Goal: Answer question/provide support: Share knowledge or assist other users

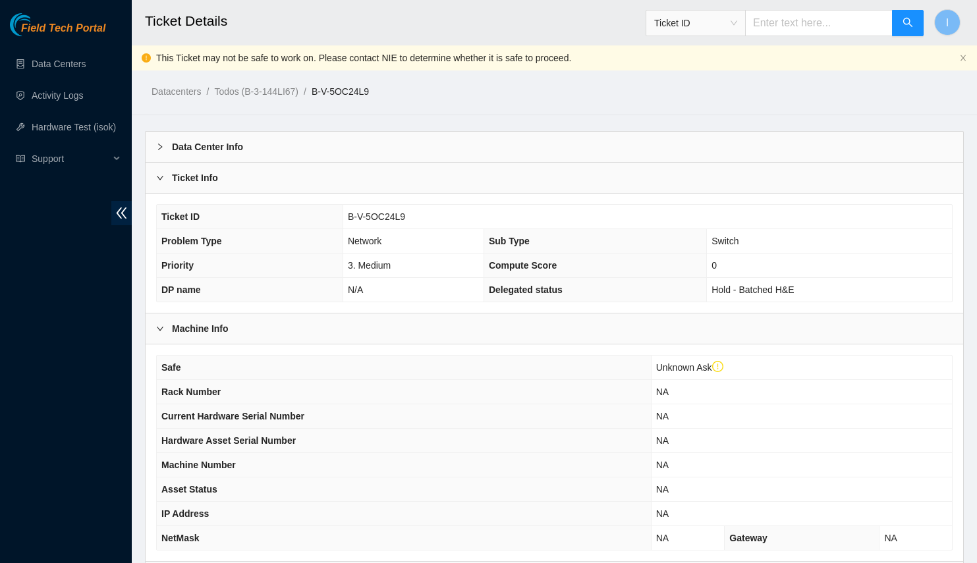
scroll to position [521, 0]
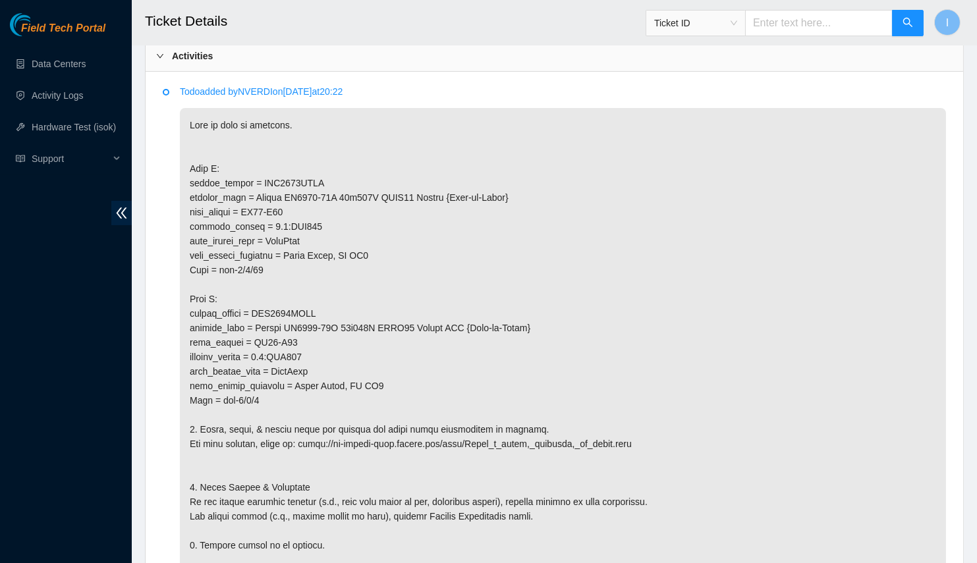
click at [504, 218] on p at bounding box center [563, 378] width 766 height 541
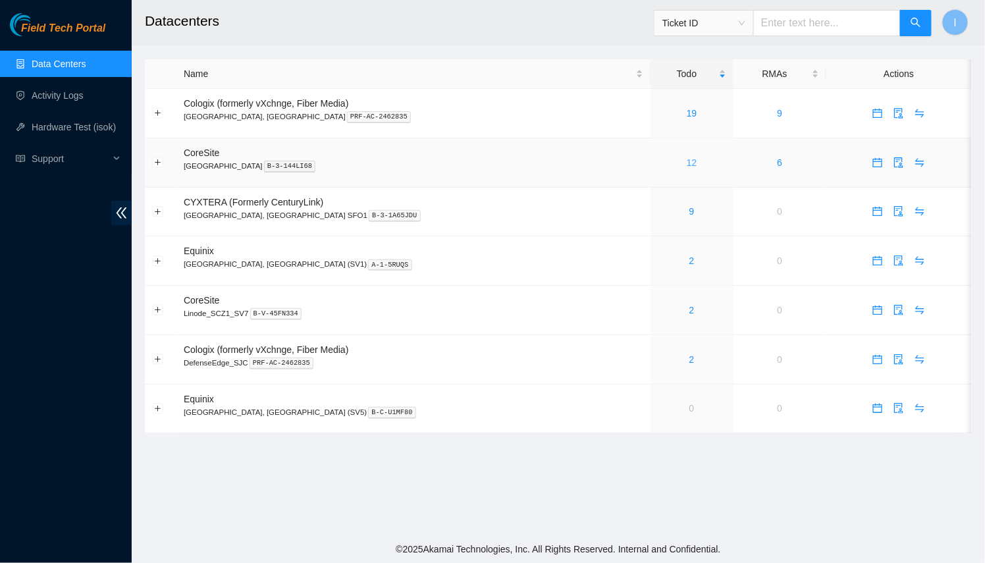
click at [687, 167] on link "12" at bounding box center [692, 162] width 11 height 11
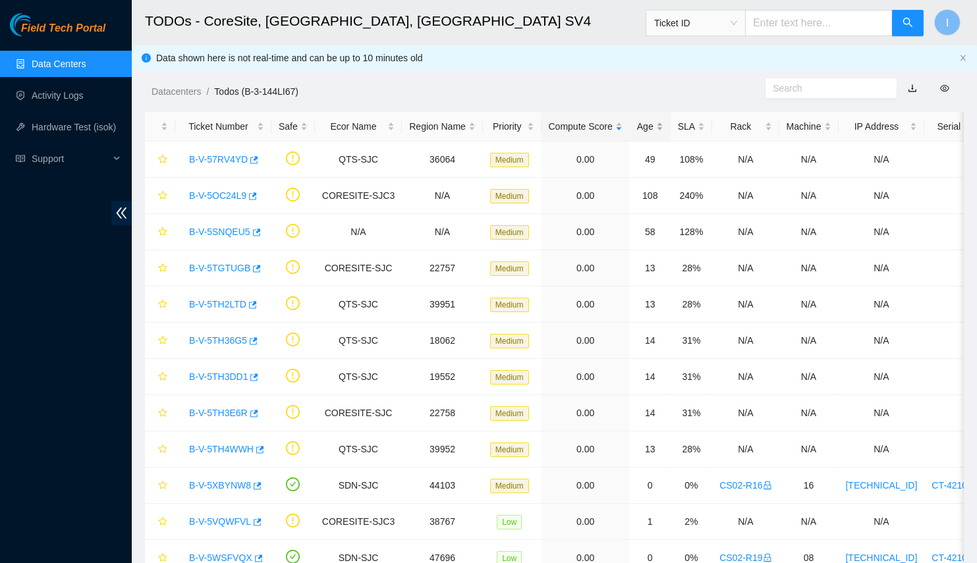
click at [644, 125] on div "Age" at bounding box center [650, 126] width 26 height 14
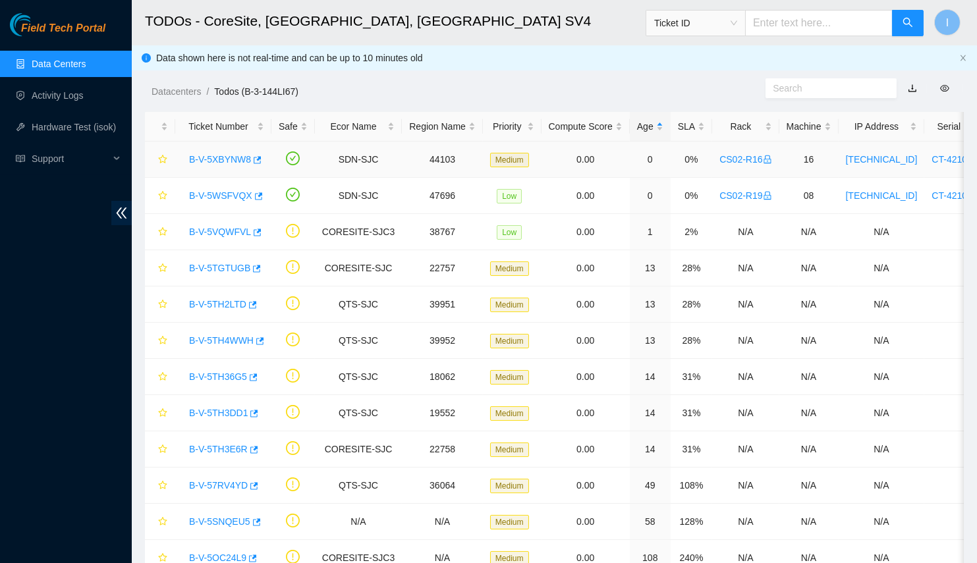
click at [203, 165] on link "B-V-5XBYNW8" at bounding box center [220, 159] width 62 height 11
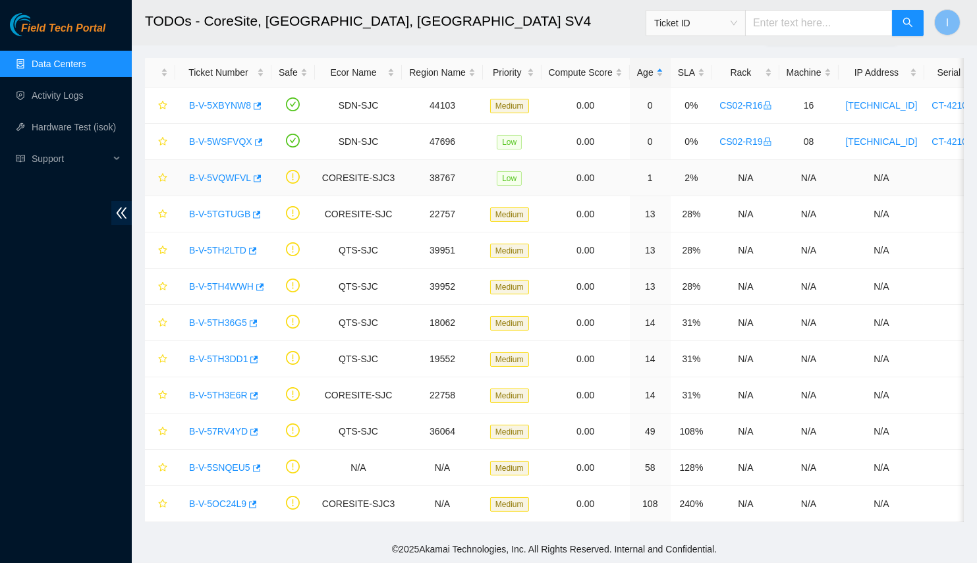
click at [219, 175] on link "B-V-5VQWFVL" at bounding box center [220, 178] width 62 height 11
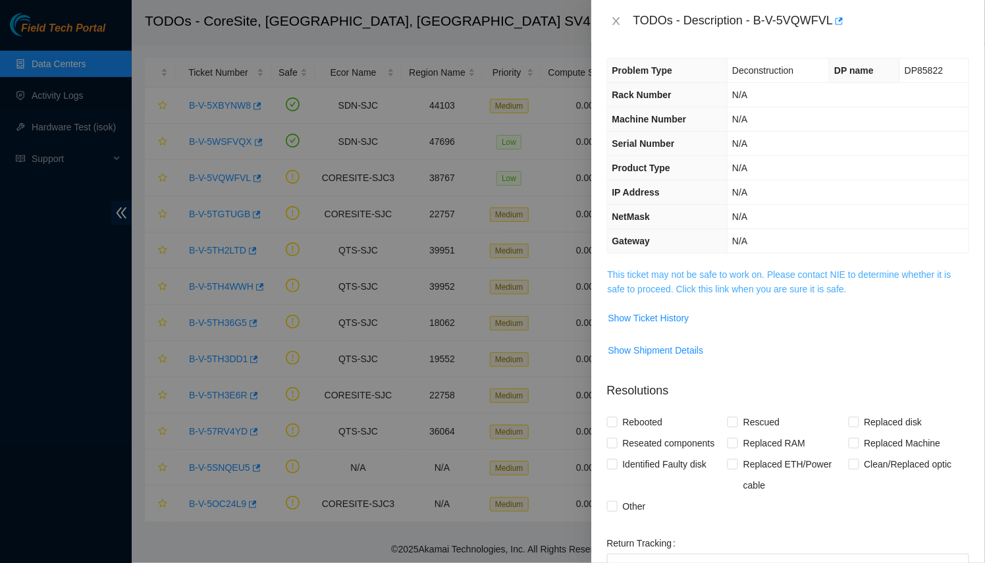
click at [641, 288] on link "This ticket may not be safe to work on. Please contact NIE to determine whether…" at bounding box center [780, 281] width 344 height 25
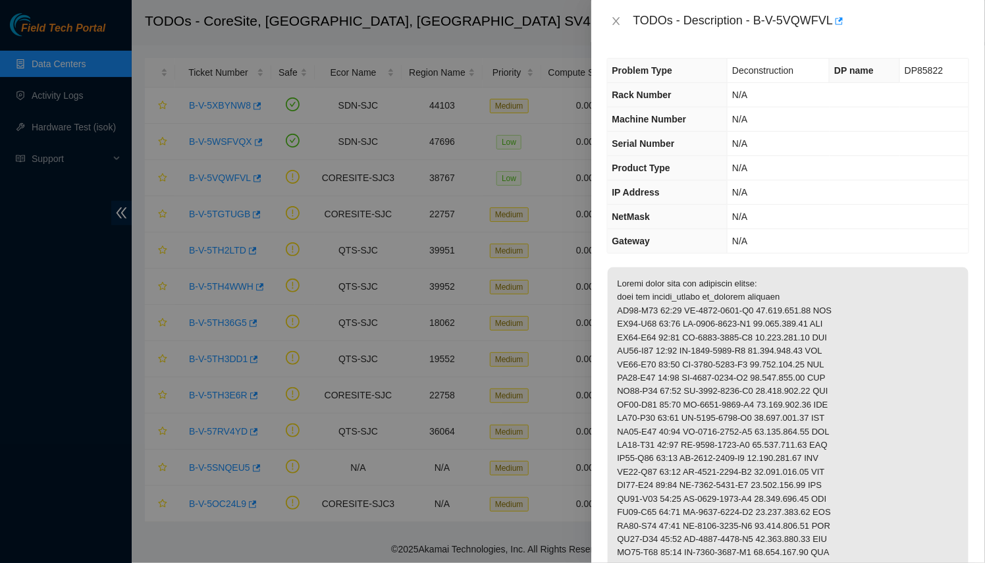
click at [539, 271] on div at bounding box center [492, 281] width 985 height 563
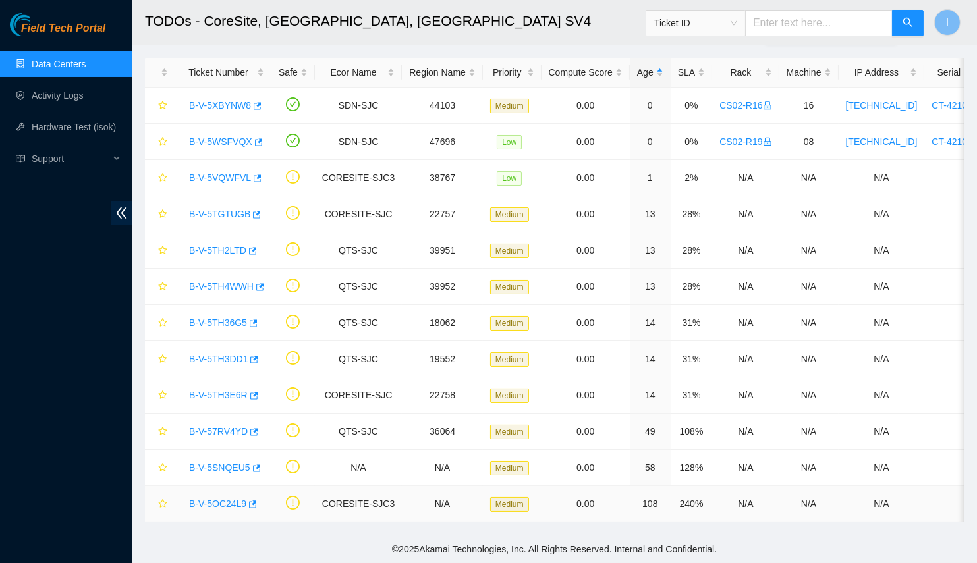
click at [202, 499] on link "B-V-5OC24L9" at bounding box center [217, 504] width 57 height 11
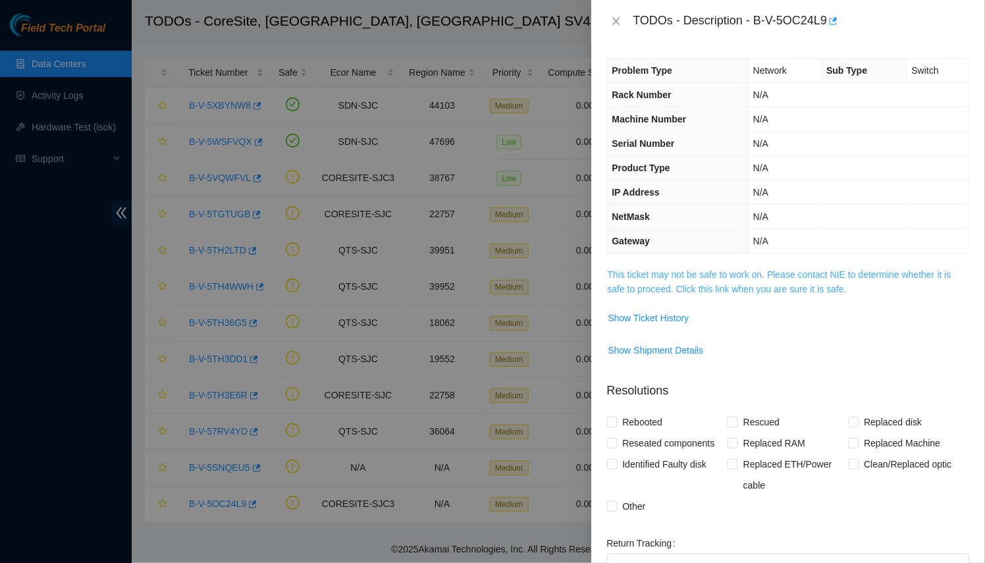
click at [649, 284] on link "This ticket may not be safe to work on. Please contact NIE to determine whether…" at bounding box center [780, 281] width 344 height 25
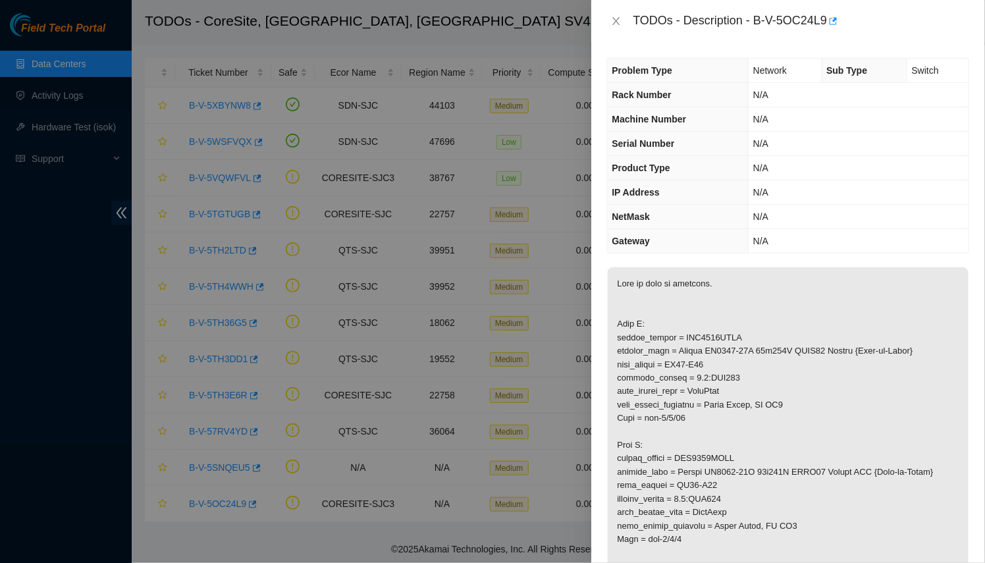
click at [557, 315] on div at bounding box center [492, 281] width 985 height 563
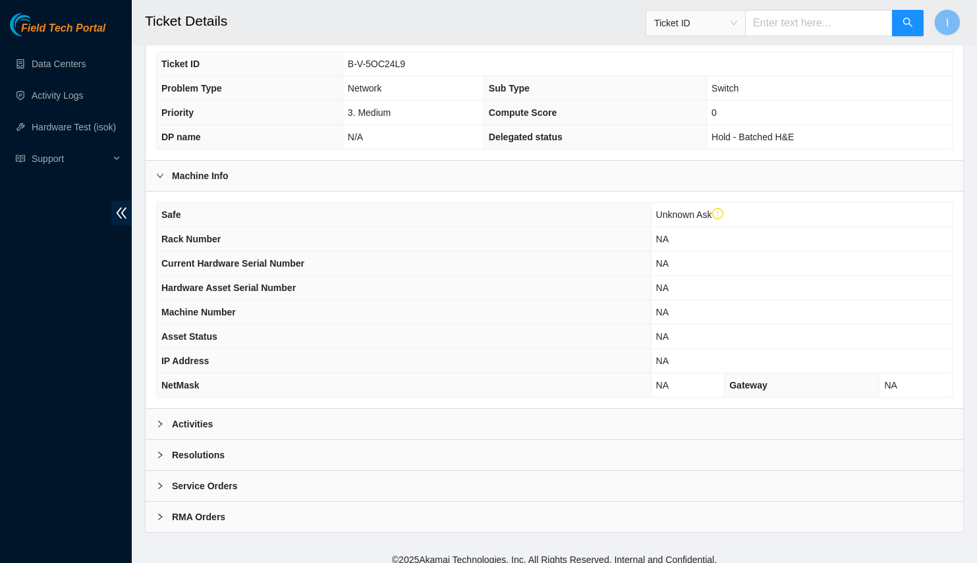
click at [241, 409] on div "Activities" at bounding box center [554, 424] width 817 height 30
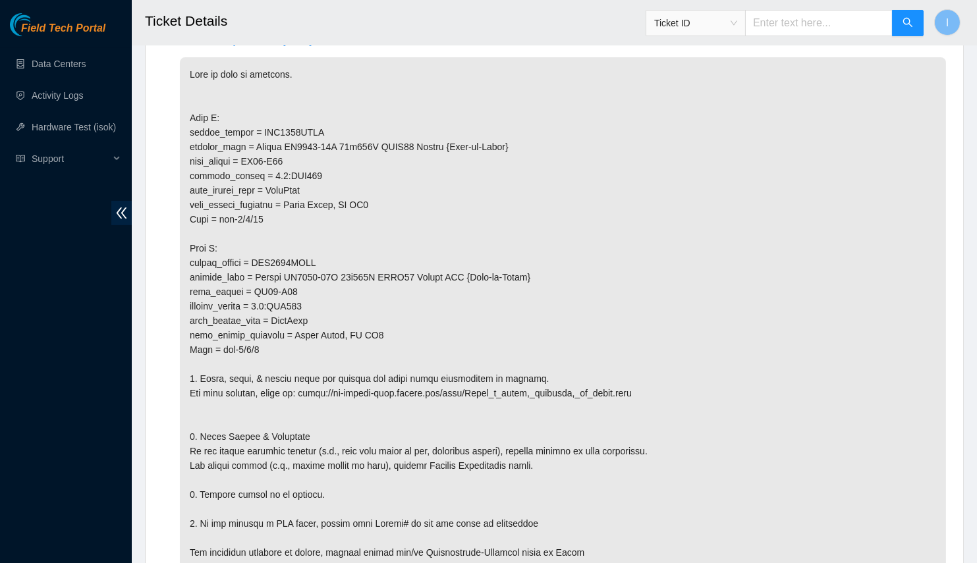
scroll to position [909, 0]
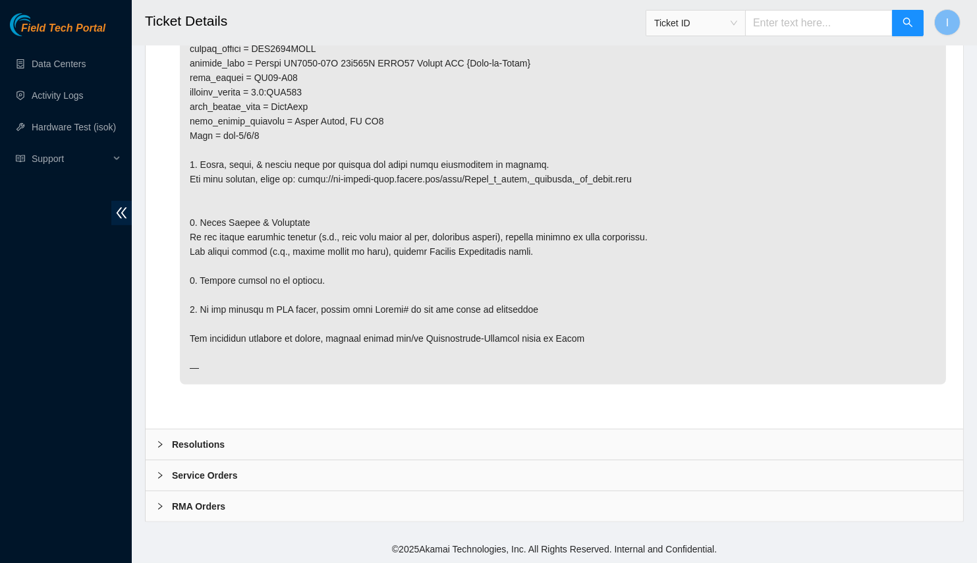
click at [558, 435] on div "Resolutions" at bounding box center [554, 444] width 817 height 30
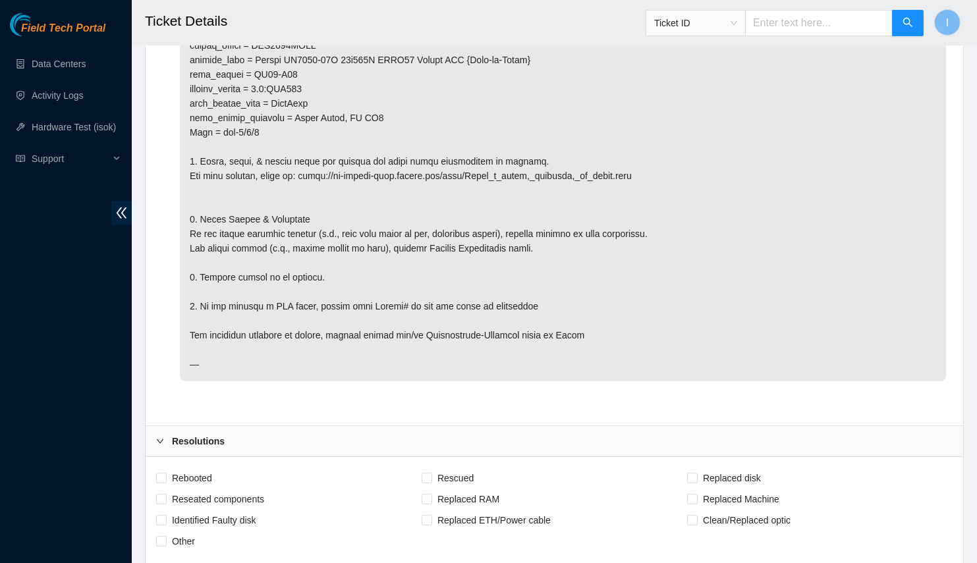
scroll to position [1219, 0]
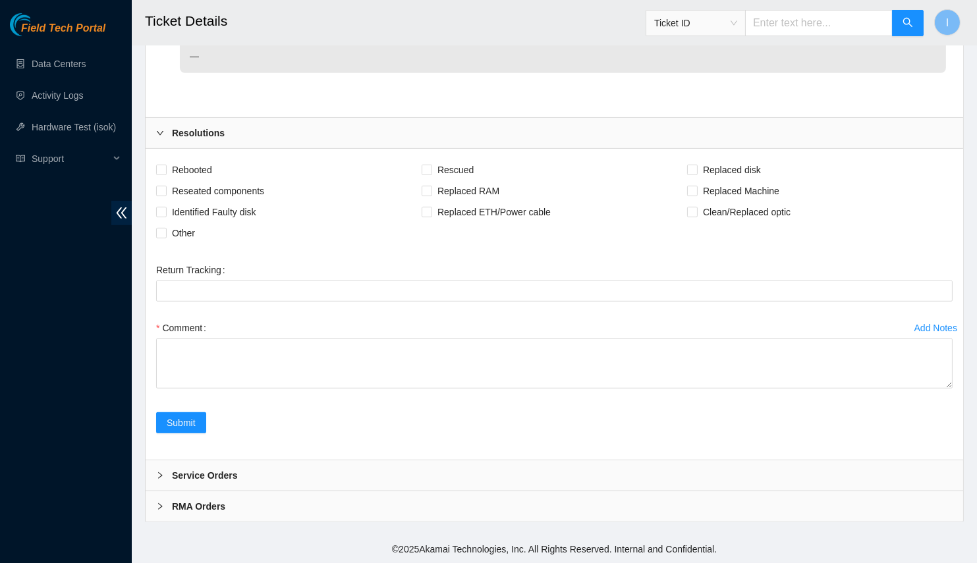
click at [702, 405] on div "Add Notes Comment" at bounding box center [554, 364] width 807 height 95
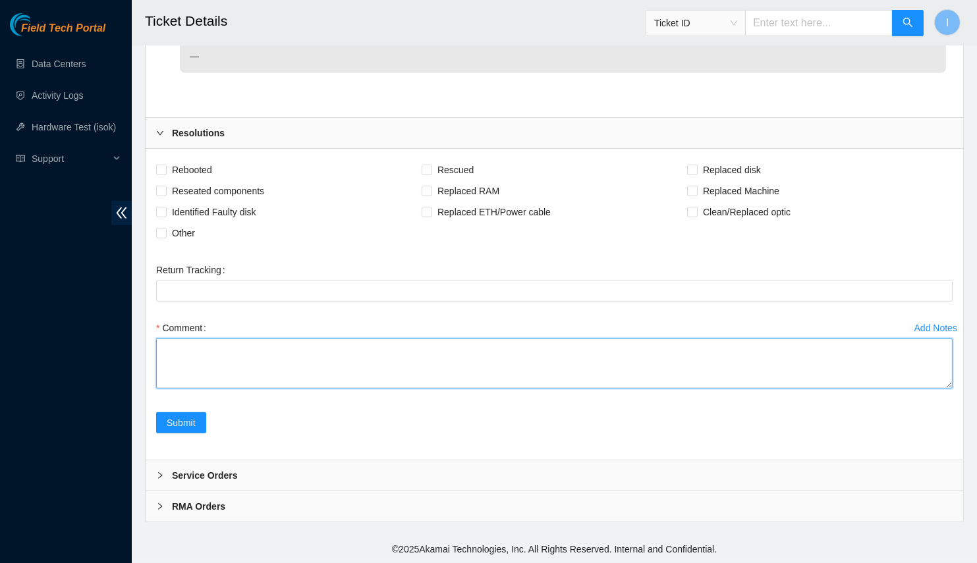
drag, startPoint x: 794, startPoint y: 364, endPoint x: 834, endPoint y: 376, distance: 42.1
click at [795, 364] on textarea "Comment" at bounding box center [554, 364] width 796 height 50
paste textarea "B-V-5OC24L9 Side A CS03-R01 AAA2003AAGJ [DATE] Link light off Side Z CS03-R02 A…"
drag, startPoint x: 948, startPoint y: 387, endPoint x: 950, endPoint y: 563, distance: 175.8
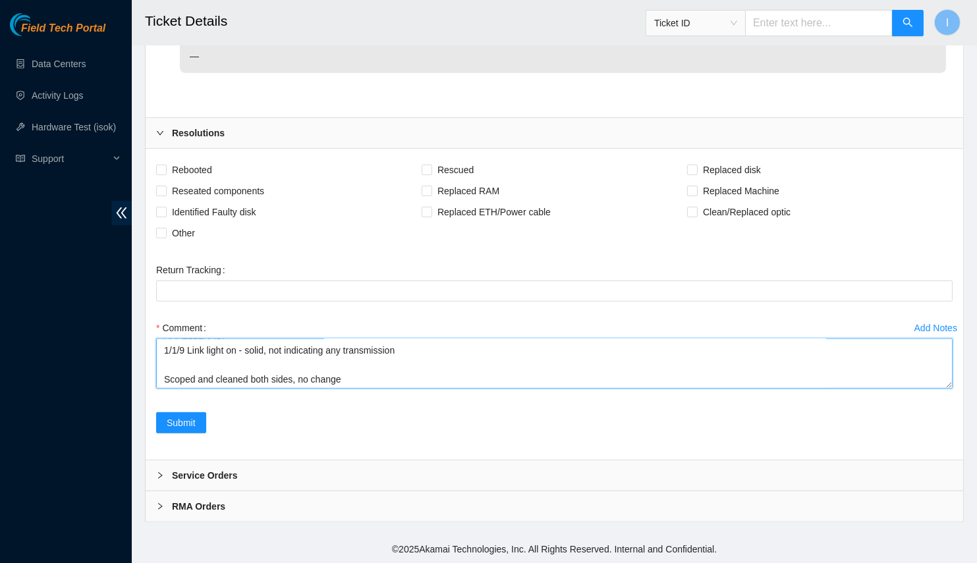
click at [950, 389] on textarea "B-V-5OC24L9 Side A CS03-R01 AAA2003AAGJ [DATE] Link light off Side Z CS03-R02 A…" at bounding box center [554, 364] width 796 height 50
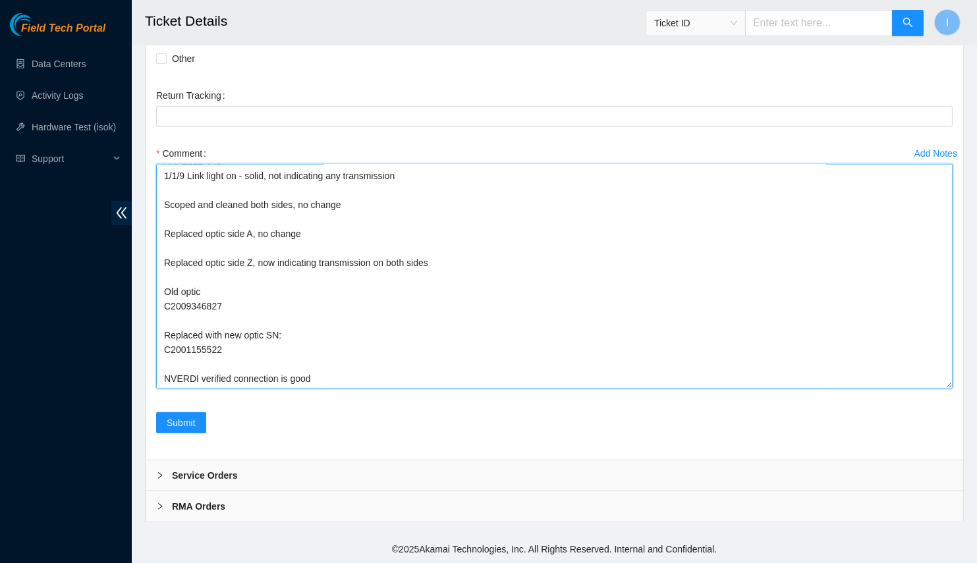
scroll to position [0, 0]
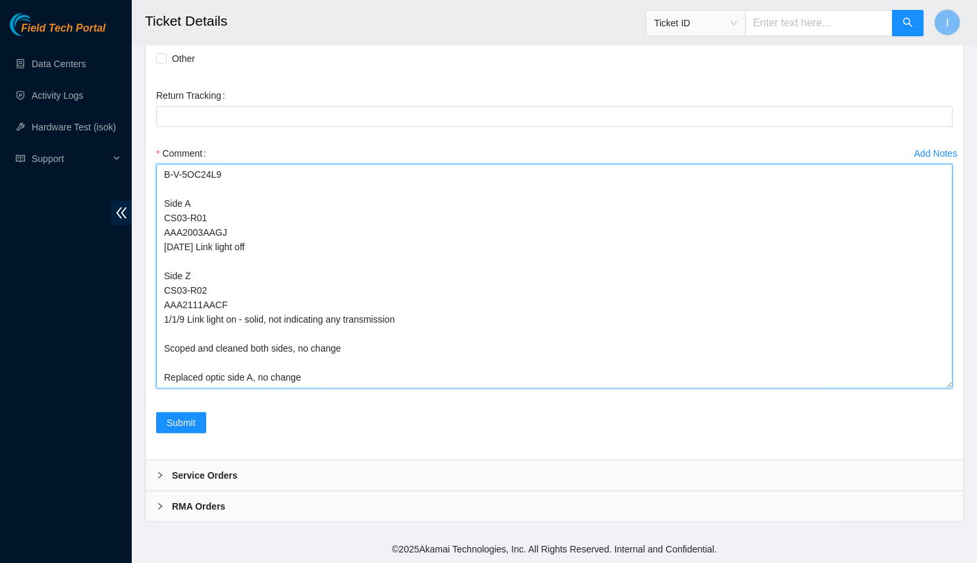
drag, startPoint x: 161, startPoint y: 200, endPoint x: 147, endPoint y: 138, distance: 63.6
click at [147, 138] on div "Rebooted Rescued Replaced disk Reseated components Replaced RAM Replaced Machin…" at bounding box center [554, 216] width 817 height 485
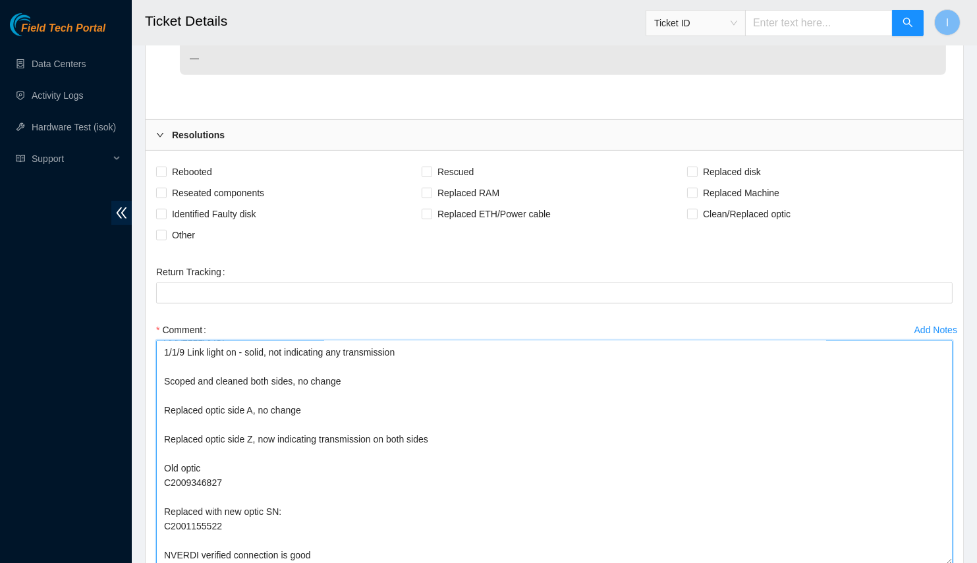
scroll to position [1335, 0]
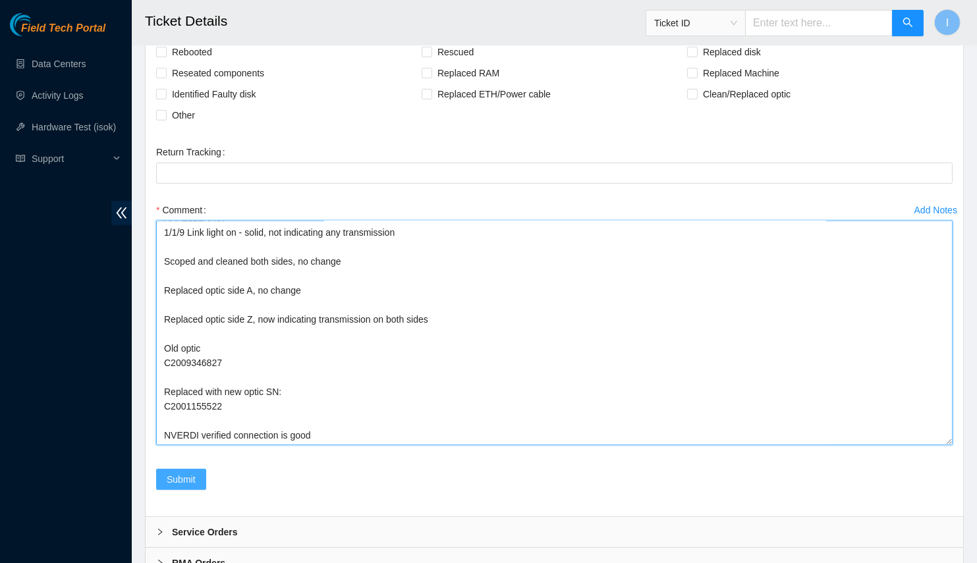
type textarea "Side A CS03-R01 AAA2003AAGJ [DATE] Link light off Side Z CS03-R02 AAA2111AACF 1…"
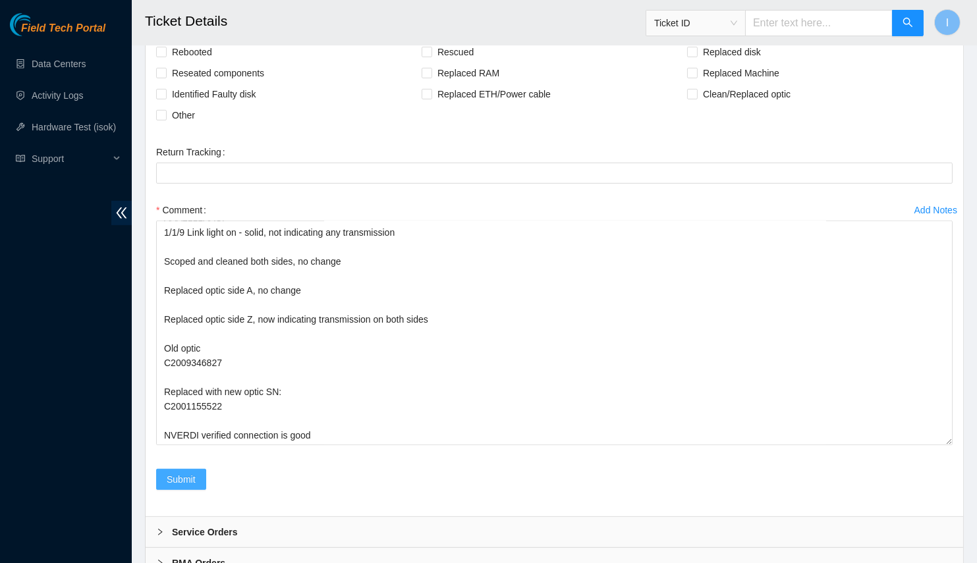
click at [188, 487] on span "Submit" at bounding box center [181, 479] width 29 height 14
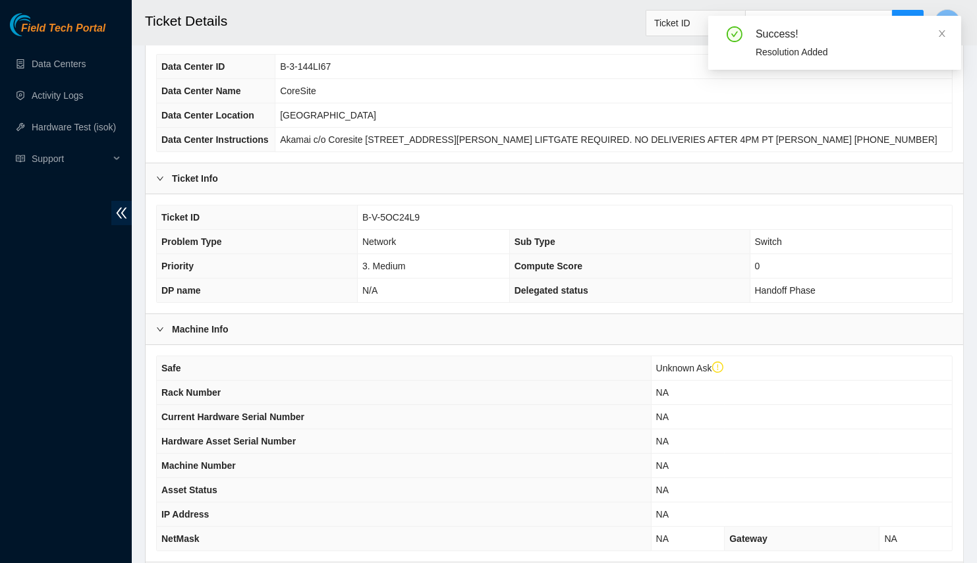
scroll to position [0, 0]
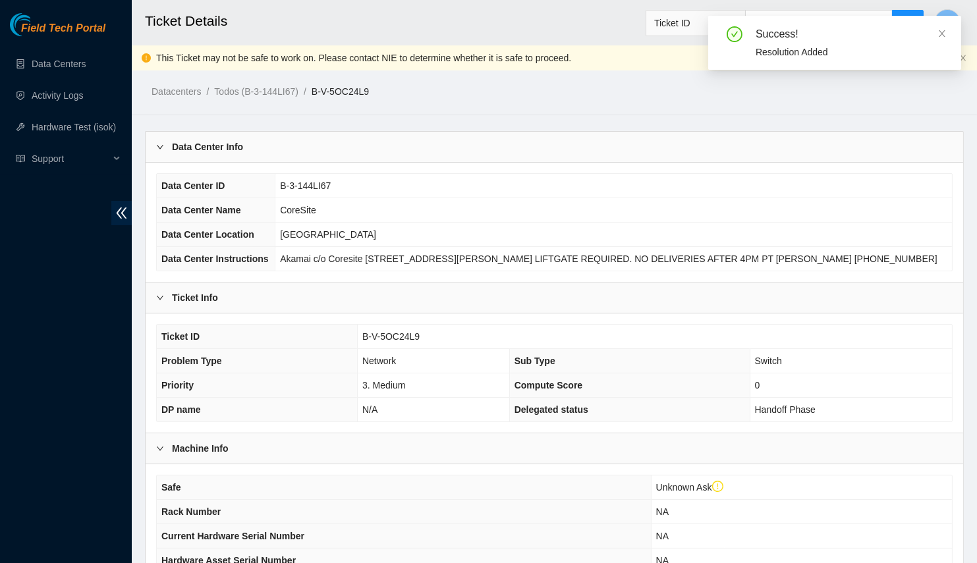
drag, startPoint x: 230, startPoint y: 159, endPoint x: 254, endPoint y: 218, distance: 63.2
click at [230, 161] on div "Data Center Info" at bounding box center [554, 147] width 817 height 30
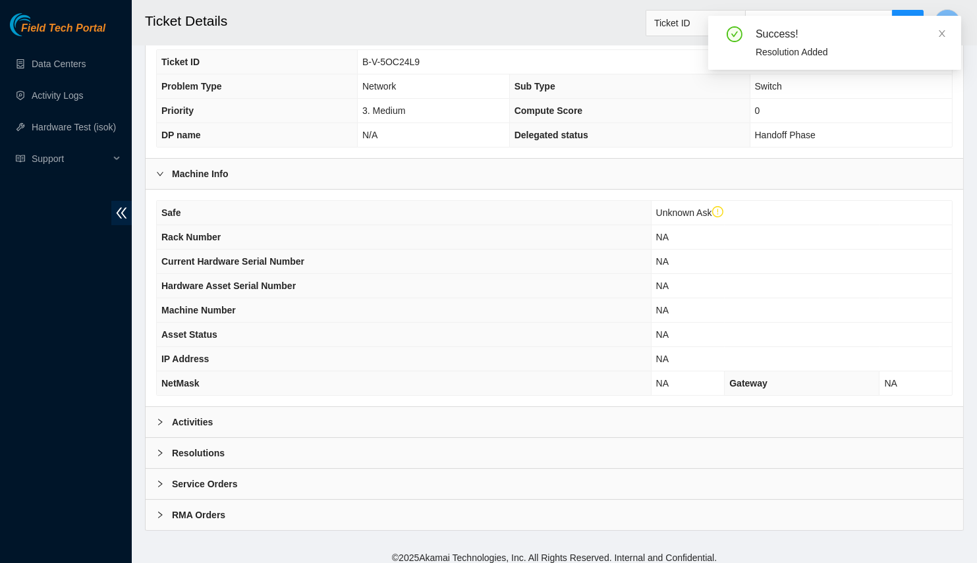
click at [240, 415] on div "Activities" at bounding box center [554, 422] width 817 height 30
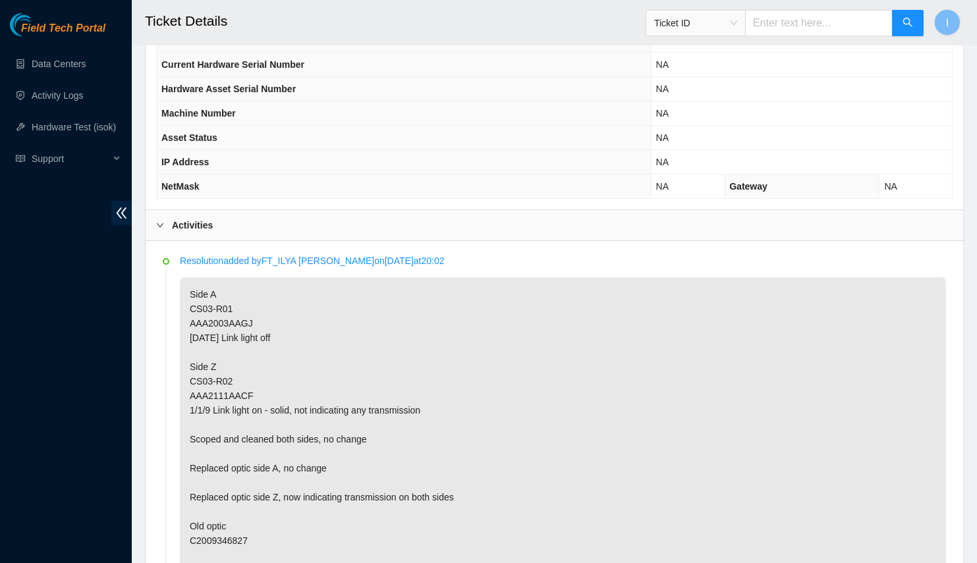
scroll to position [531, 0]
